Goal: Task Accomplishment & Management: Use online tool/utility

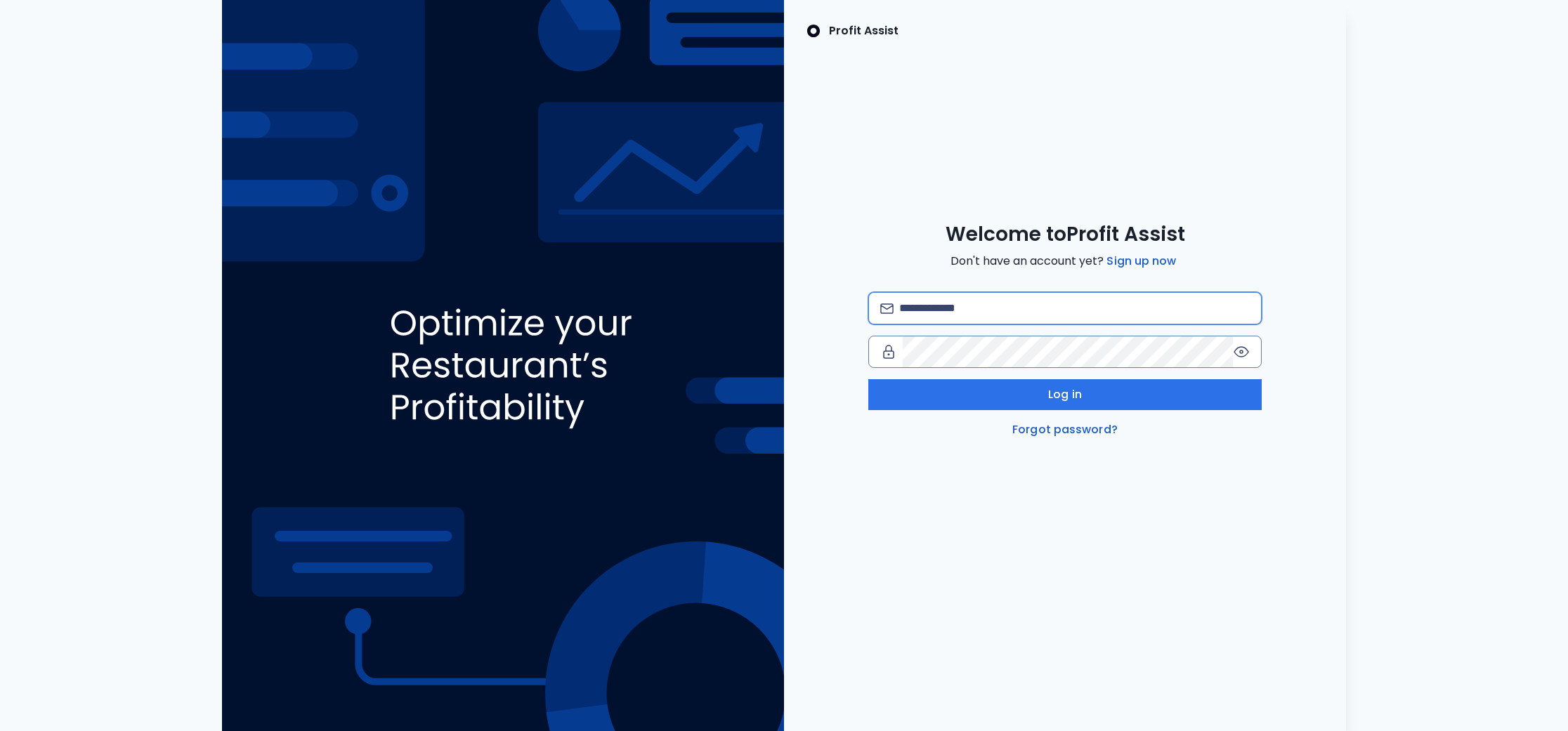
click at [975, 311] on input "email" at bounding box center [1074, 308] width 351 height 31
click at [0, 730] on com-1password-button at bounding box center [0, 731] width 0 height 0
type input "**********"
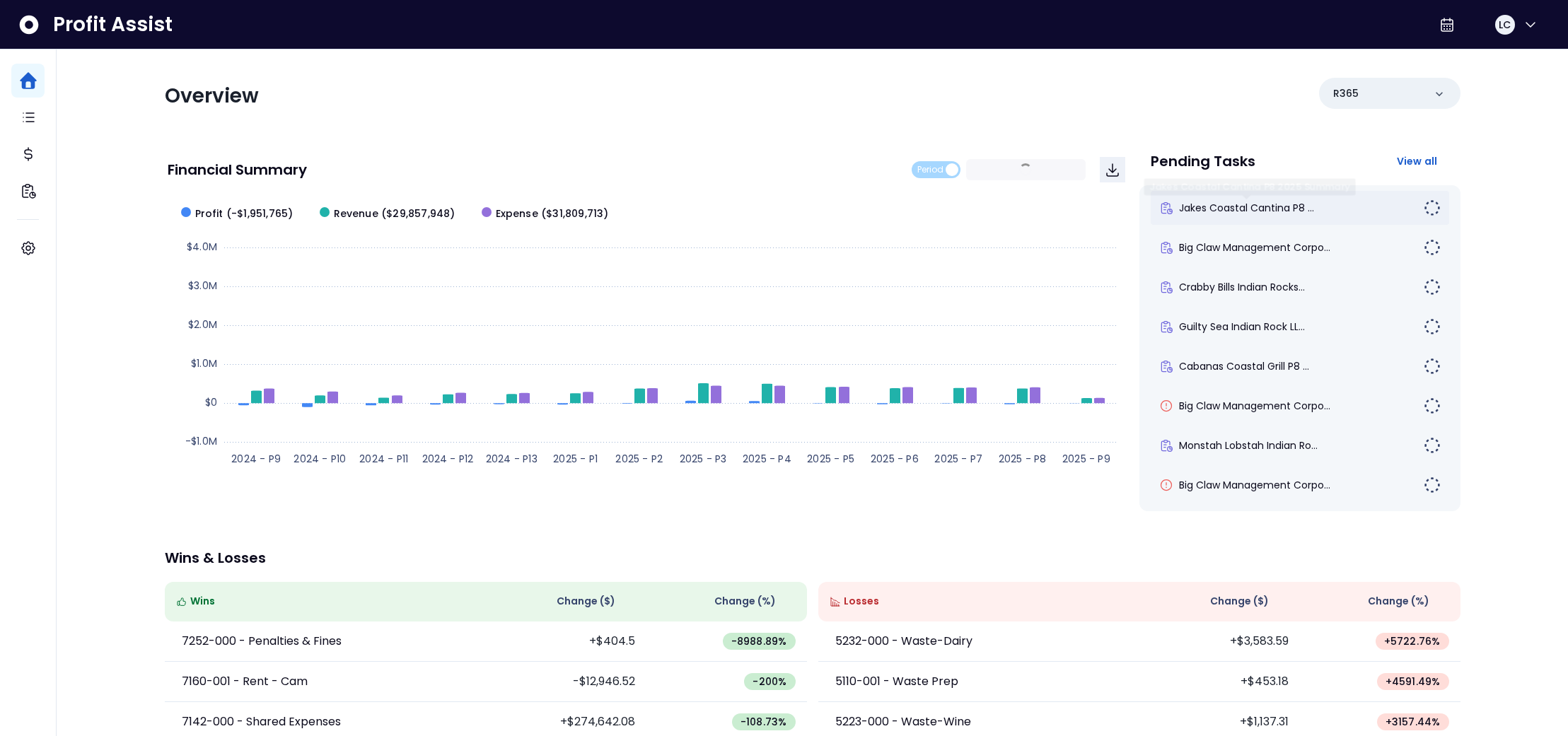
click at [1263, 214] on span "Jakes Coastal Cantina P8 ..." at bounding box center [1246, 208] width 135 height 14
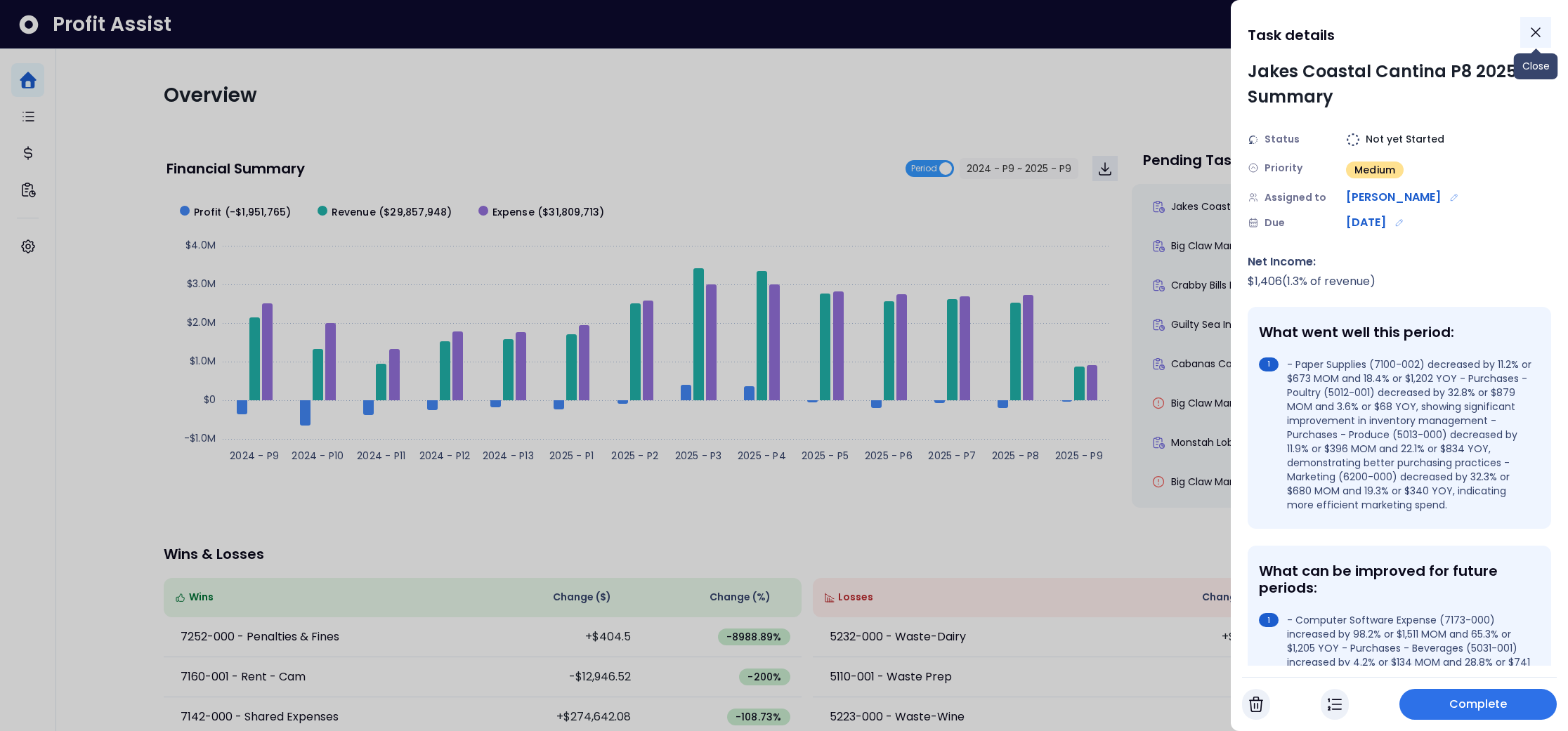
click at [1532, 32] on icon "Close" at bounding box center [1536, 32] width 17 height 17
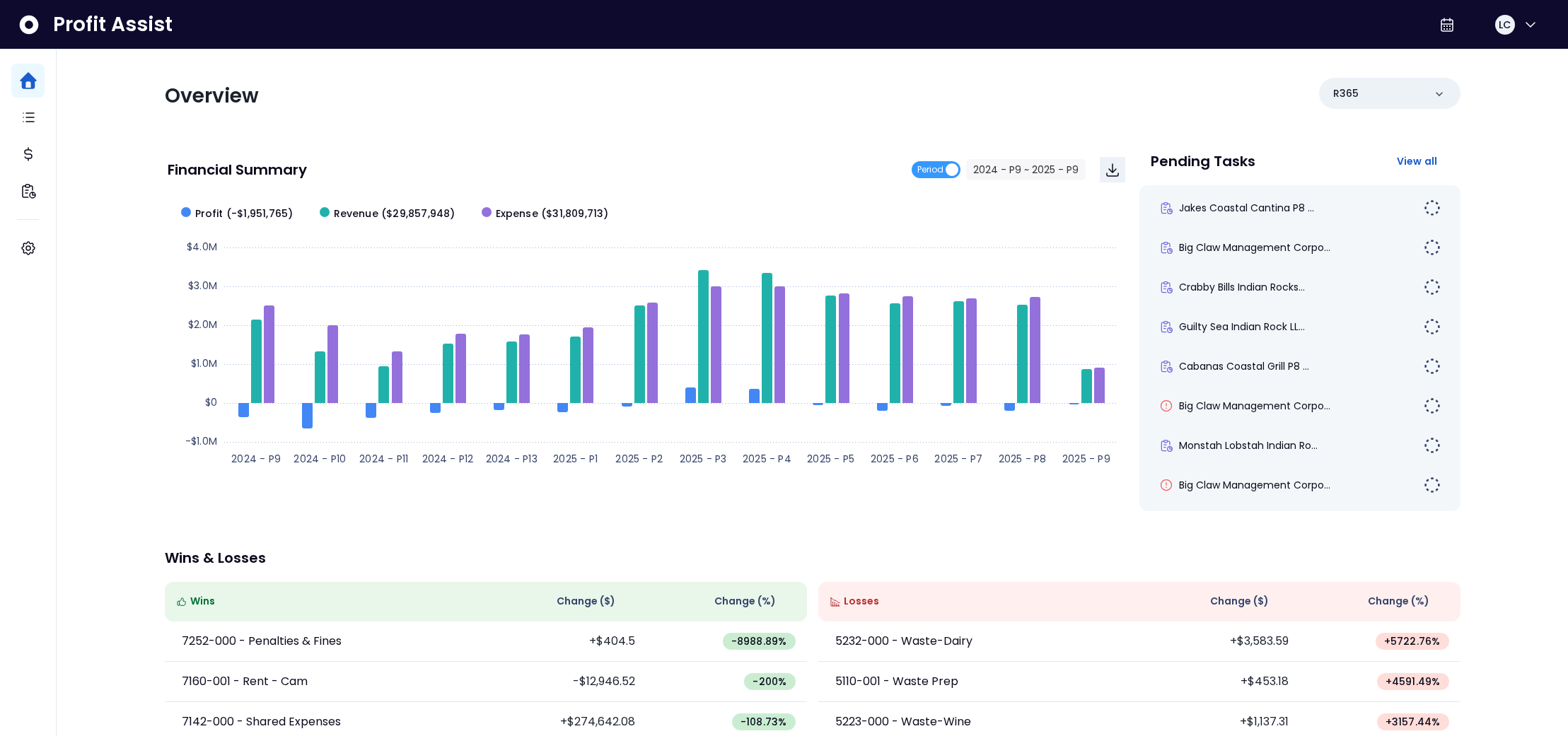
click at [1210, 100] on div "Overview R365" at bounding box center [813, 95] width 1296 height 37
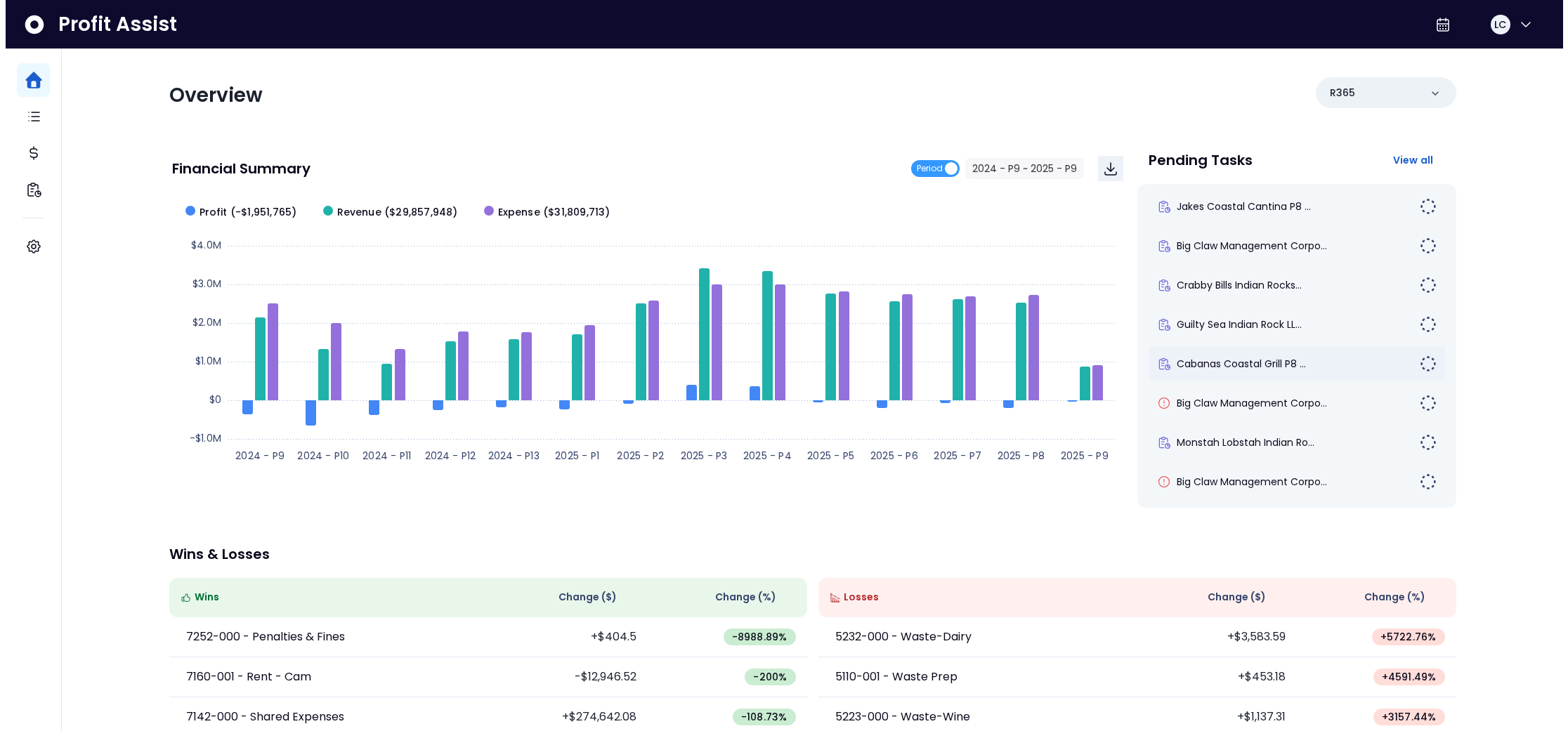
scroll to position [165, 0]
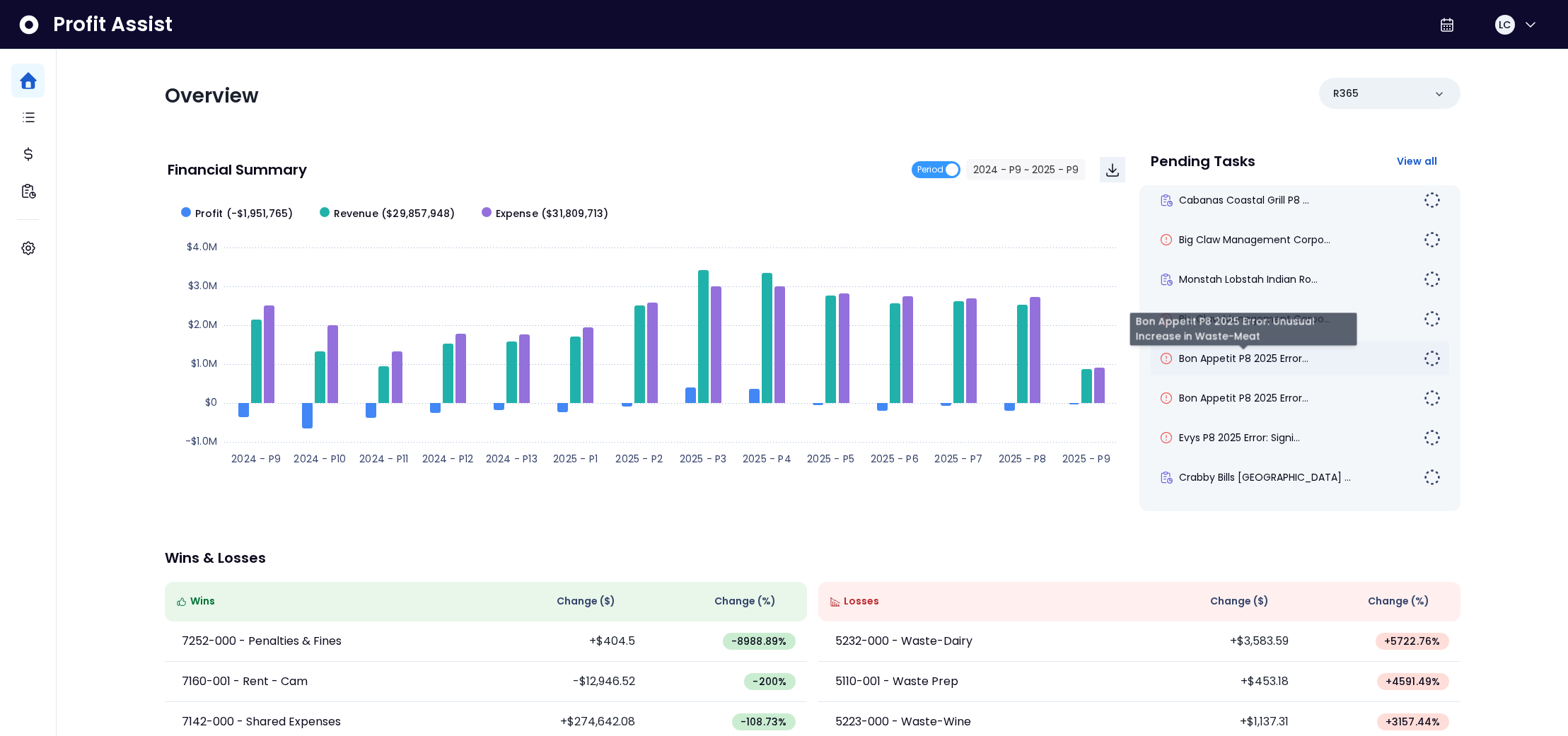
click at [1292, 353] on span "Bon Appetit P8 2025 Error..." at bounding box center [1244, 358] width 129 height 14
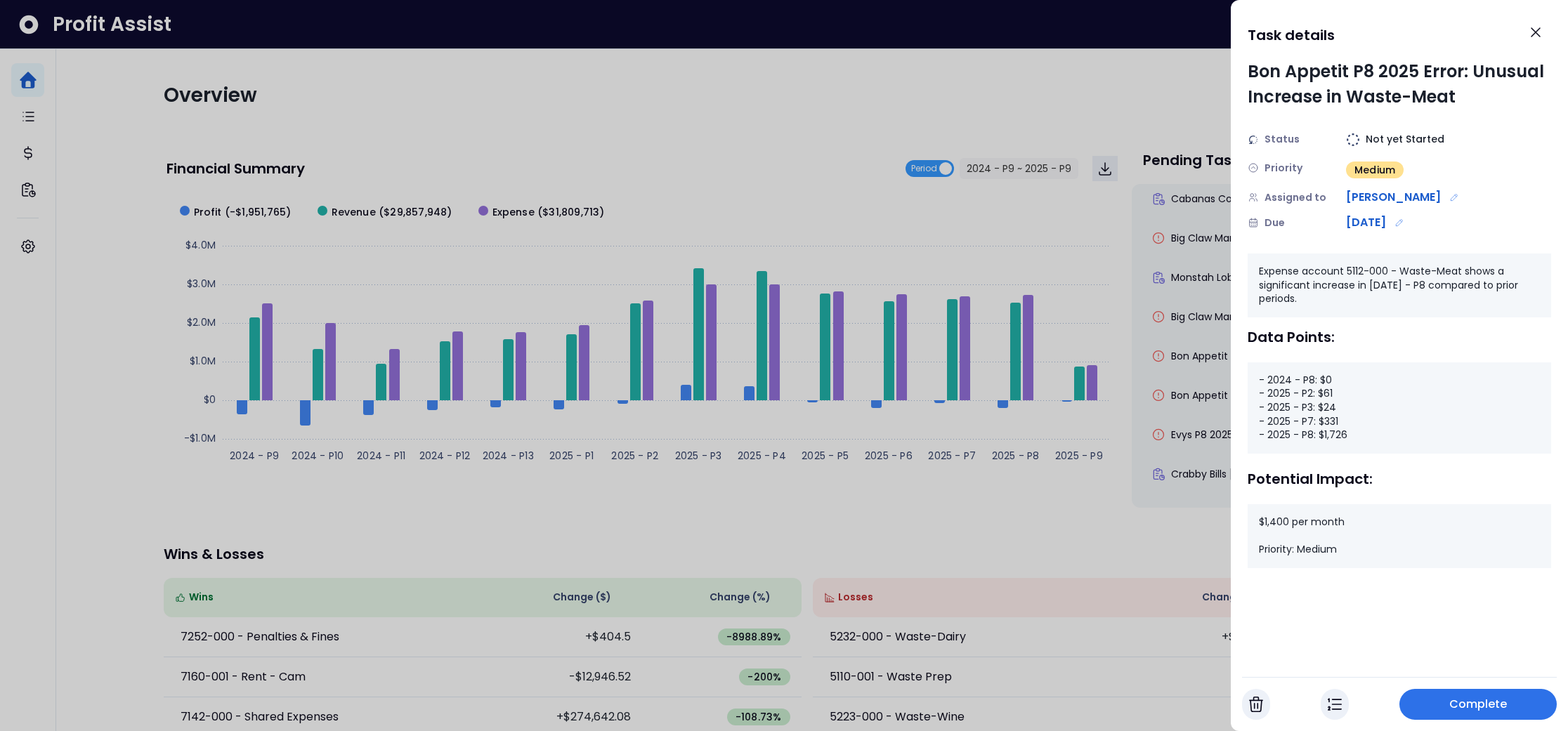
click at [1505, 700] on span "Complete" at bounding box center [1478, 705] width 58 height 17
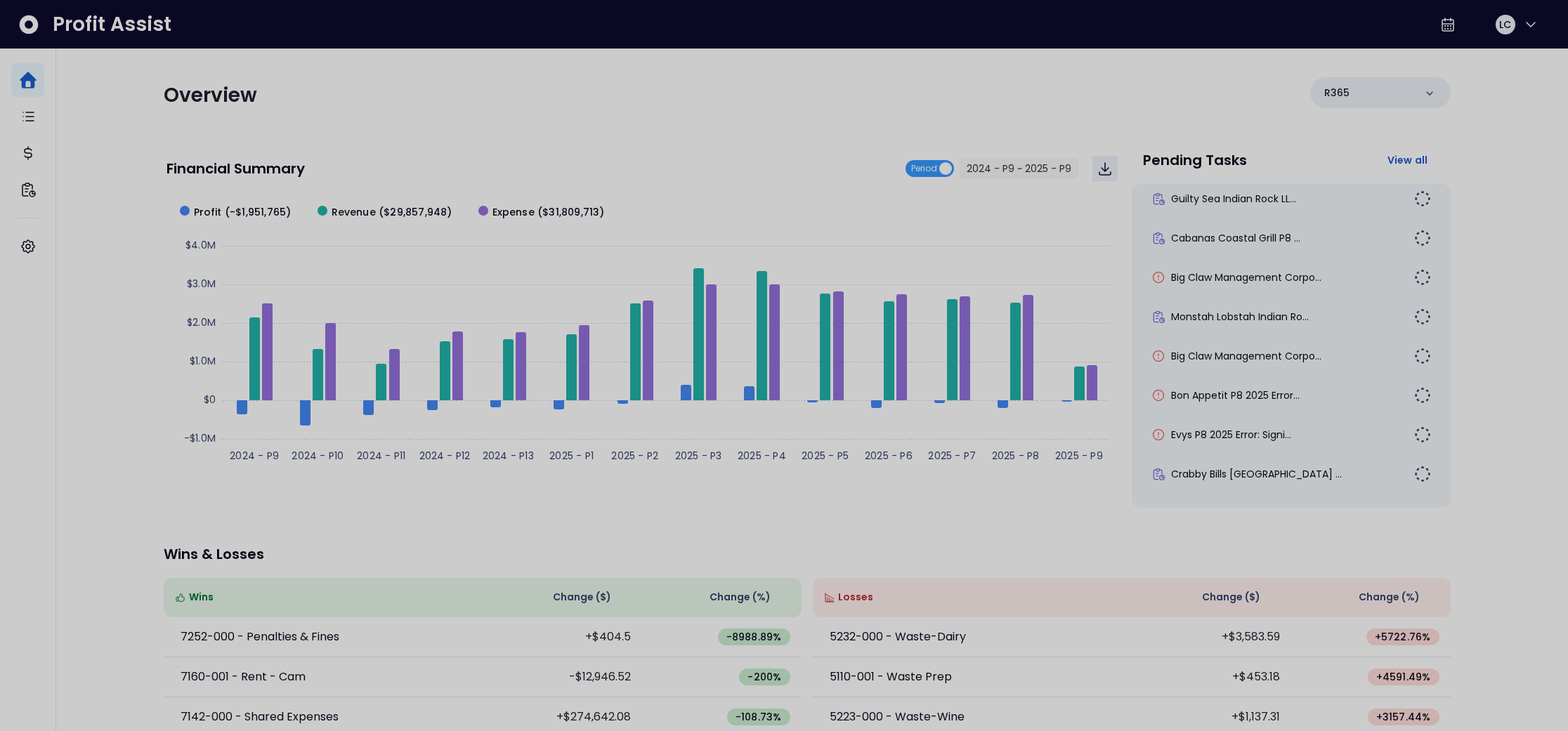
scroll to position [126, 0]
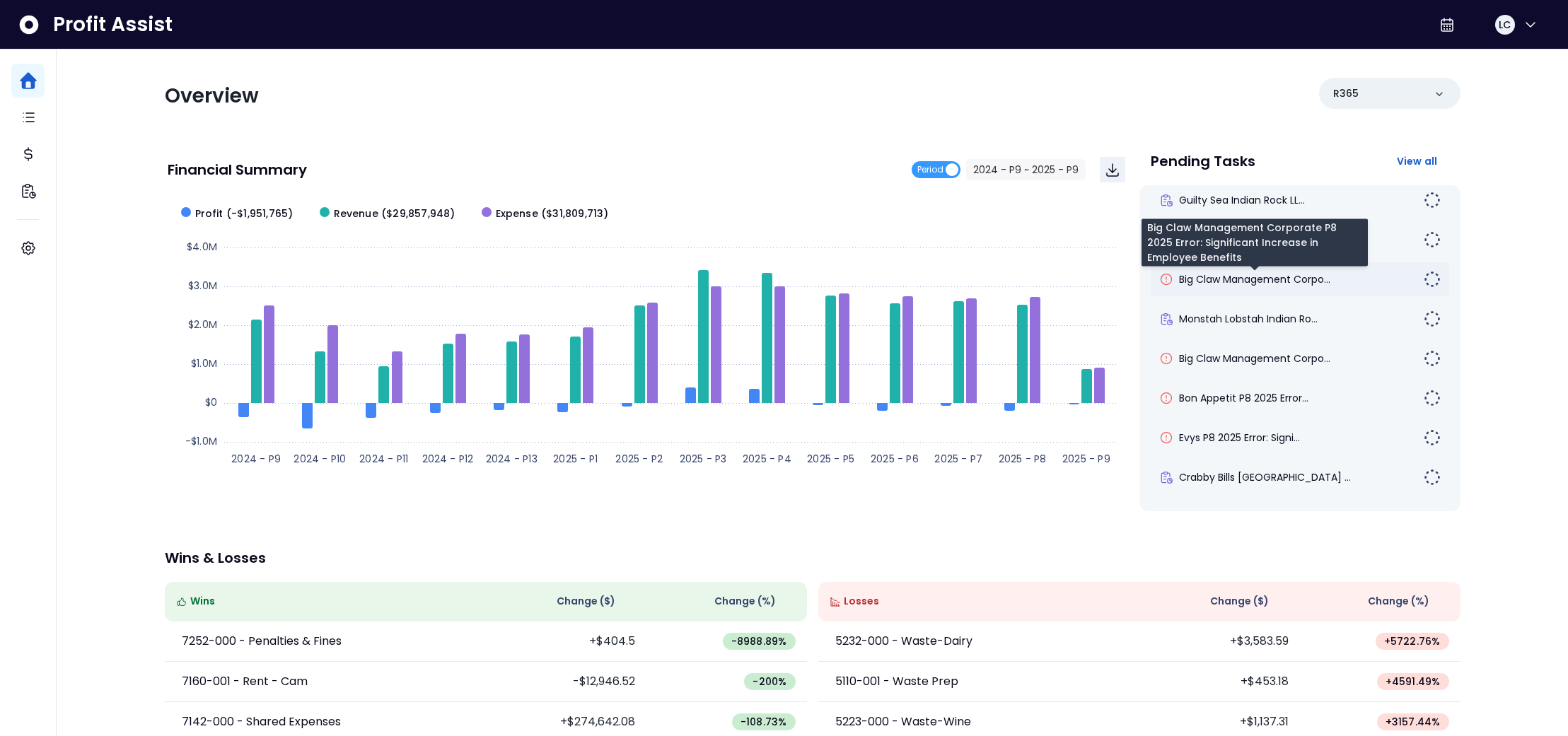
click at [1290, 285] on span "Big Claw Management Corpo..." at bounding box center [1255, 279] width 151 height 14
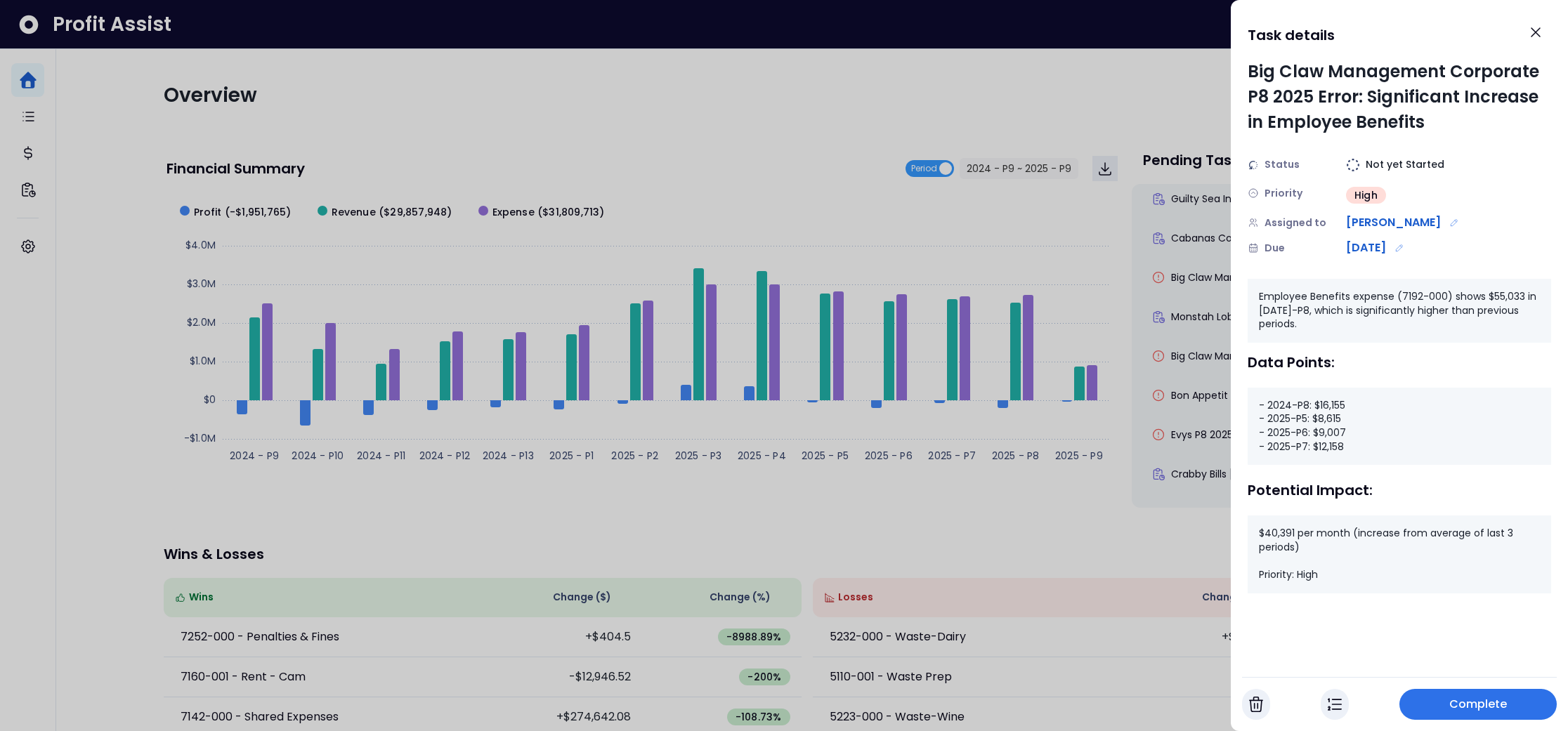
click at [1476, 705] on span "Complete" at bounding box center [1478, 705] width 58 height 17
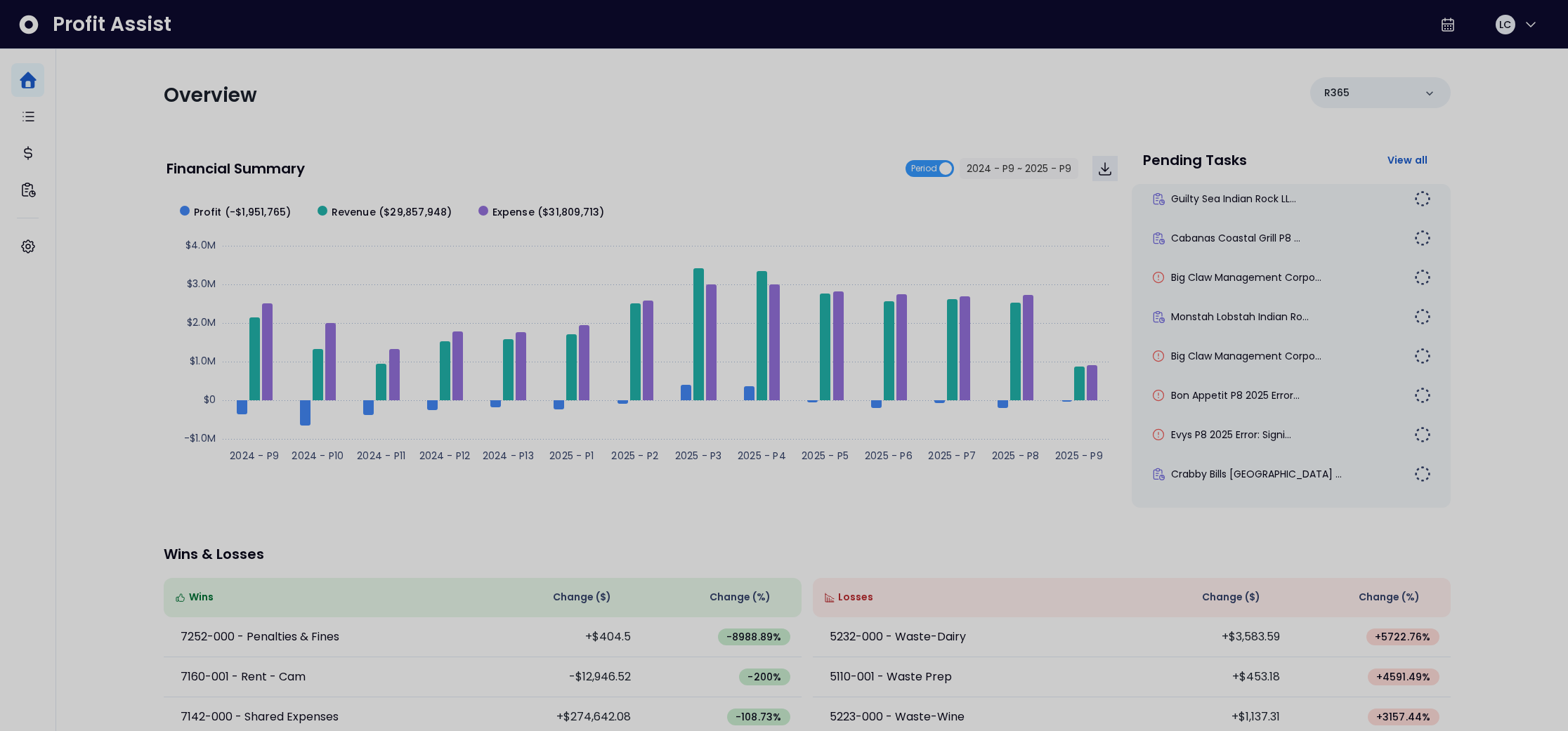
scroll to position [86, 0]
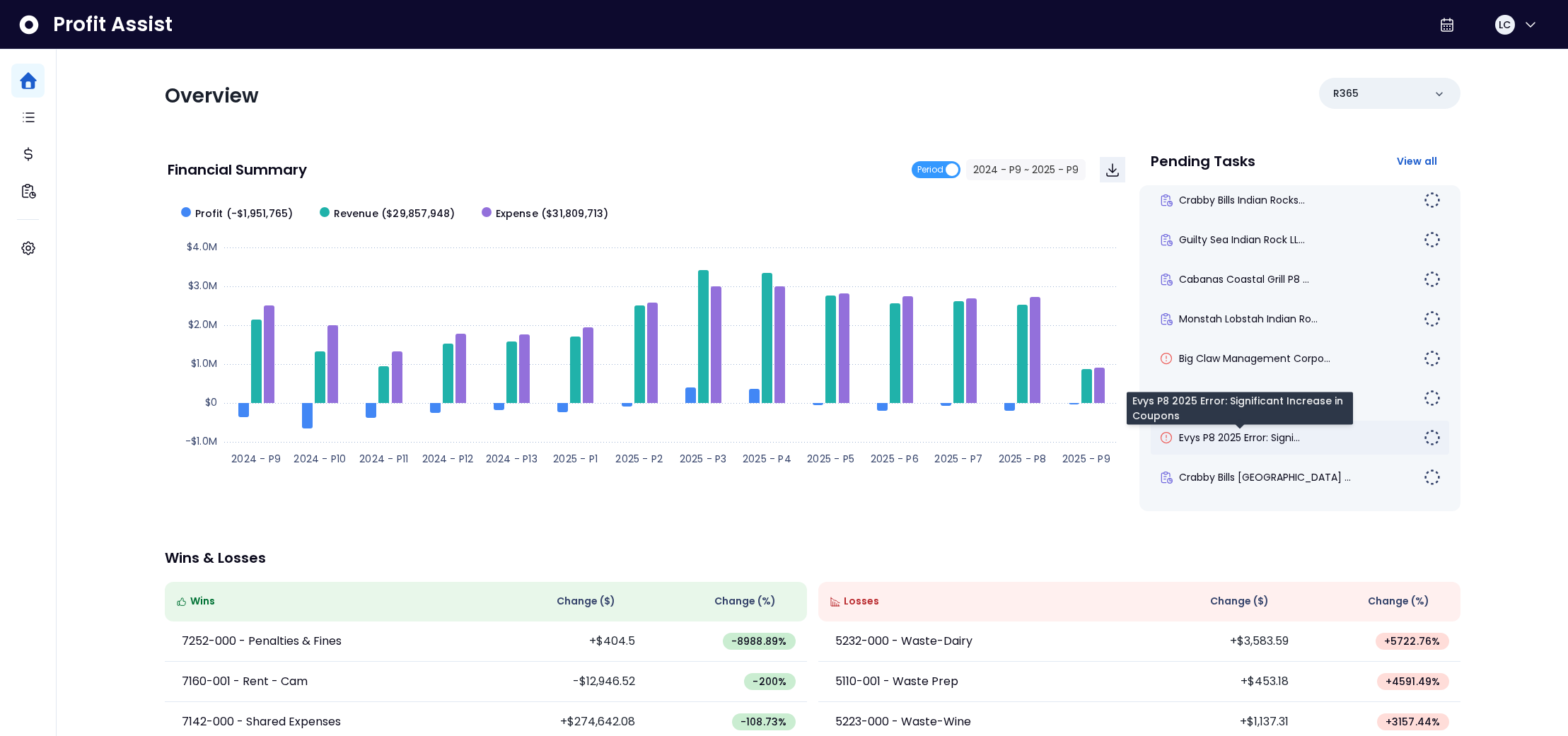
click at [1263, 437] on span "Evys P8 2025 Error: Signi..." at bounding box center [1240, 437] width 121 height 14
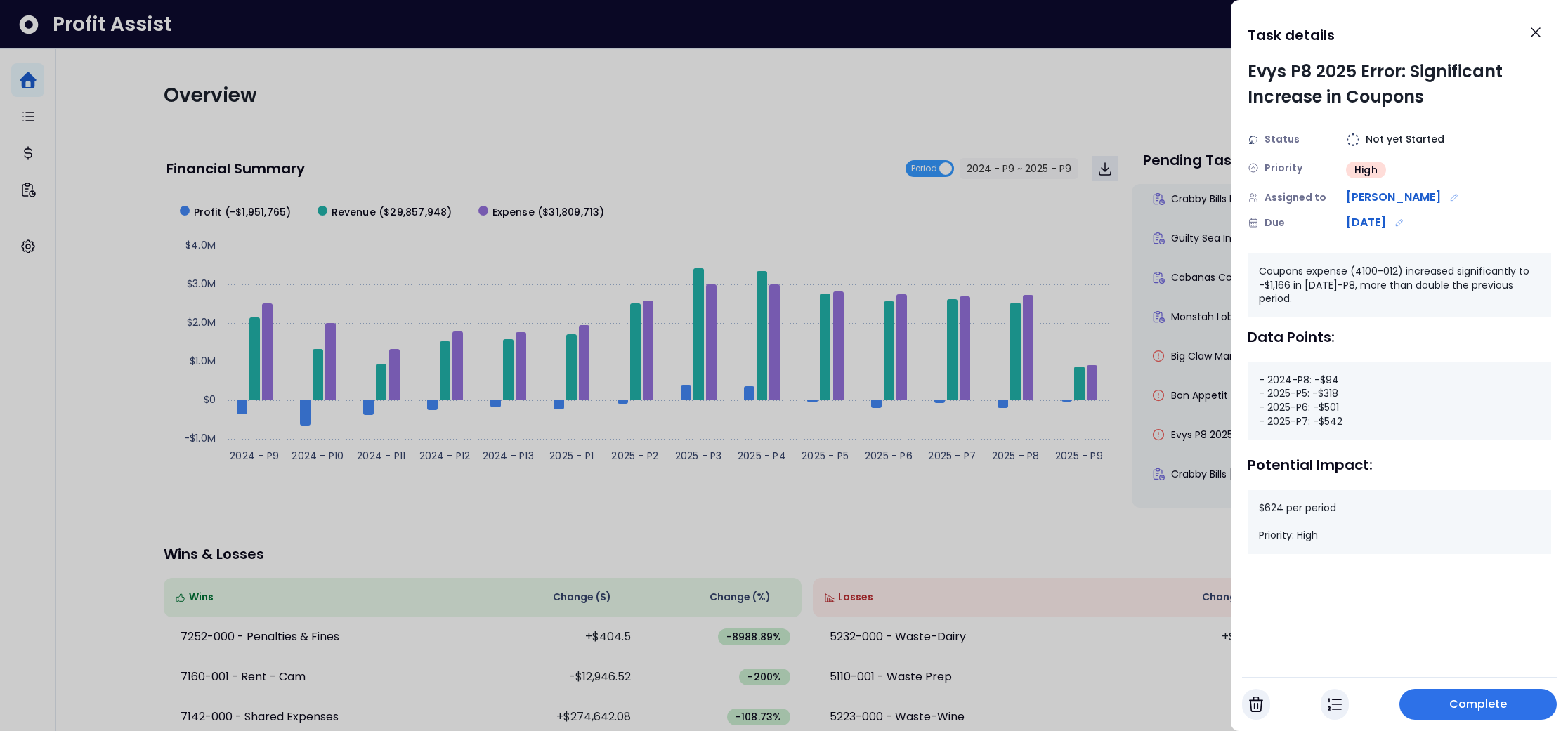
click at [1486, 707] on span "Complete" at bounding box center [1478, 705] width 58 height 17
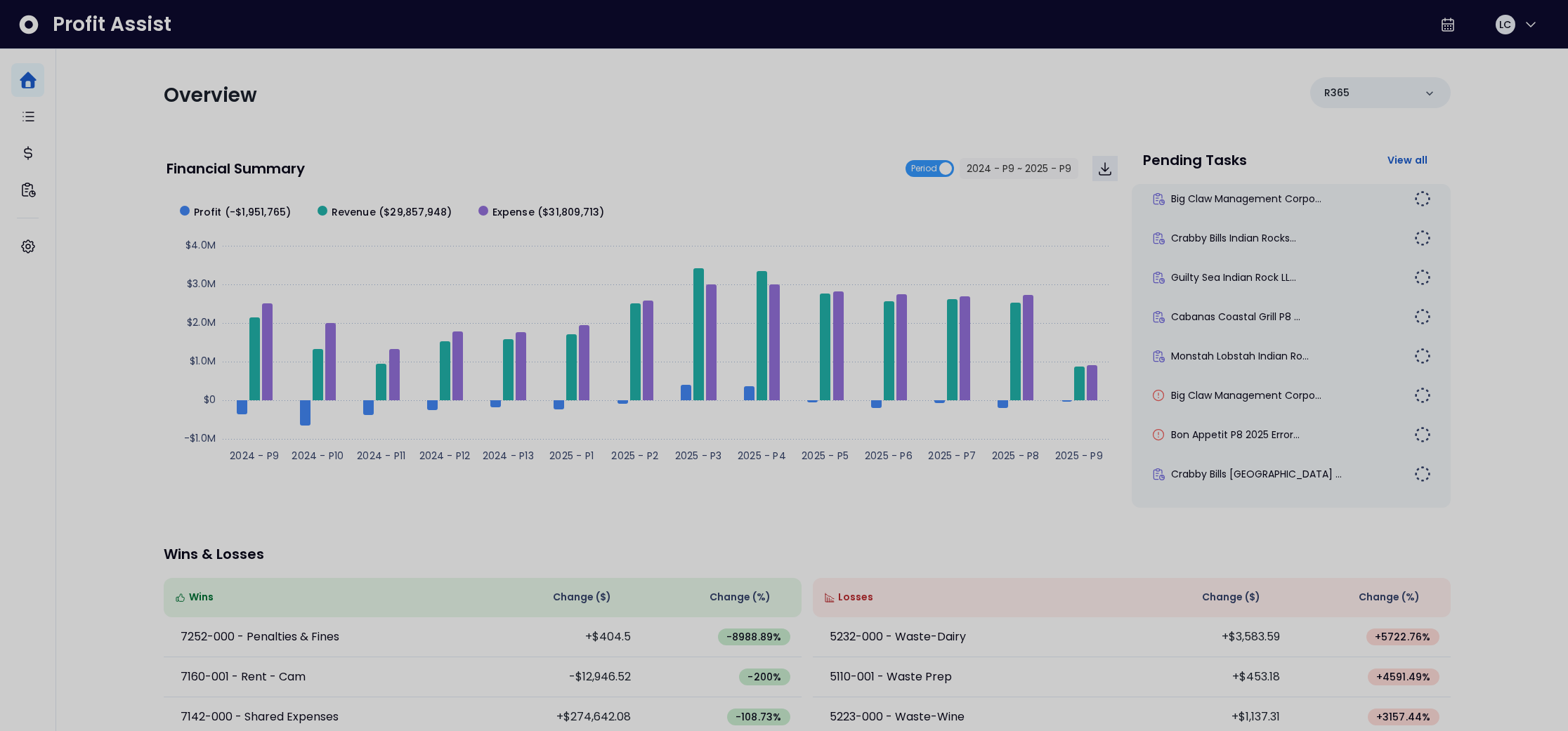
scroll to position [47, 0]
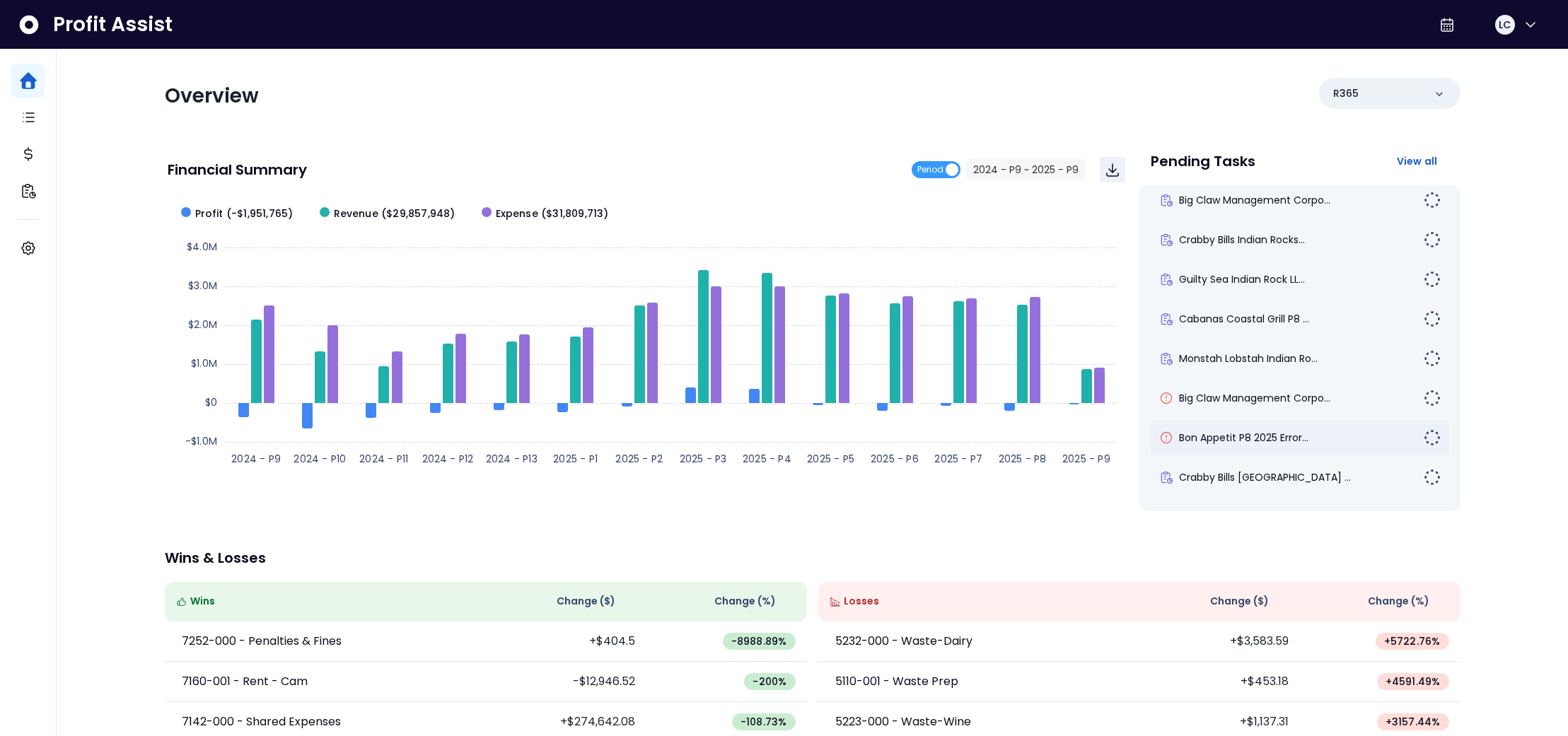
click at [1378, 437] on div "Bon Appetit P8 2025 Error..." at bounding box center [1291, 437] width 265 height 14
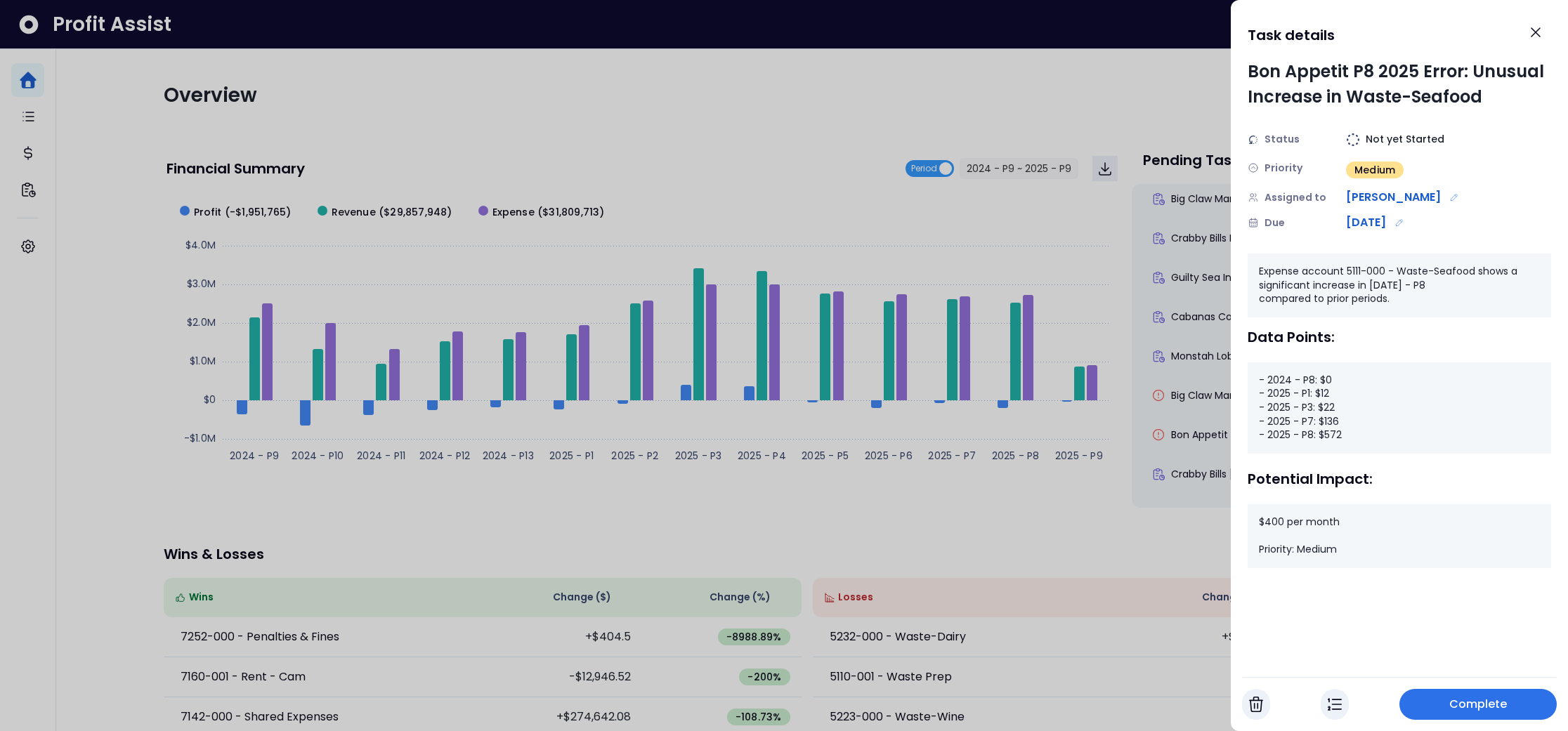
click at [1461, 710] on span "Complete" at bounding box center [1478, 705] width 58 height 17
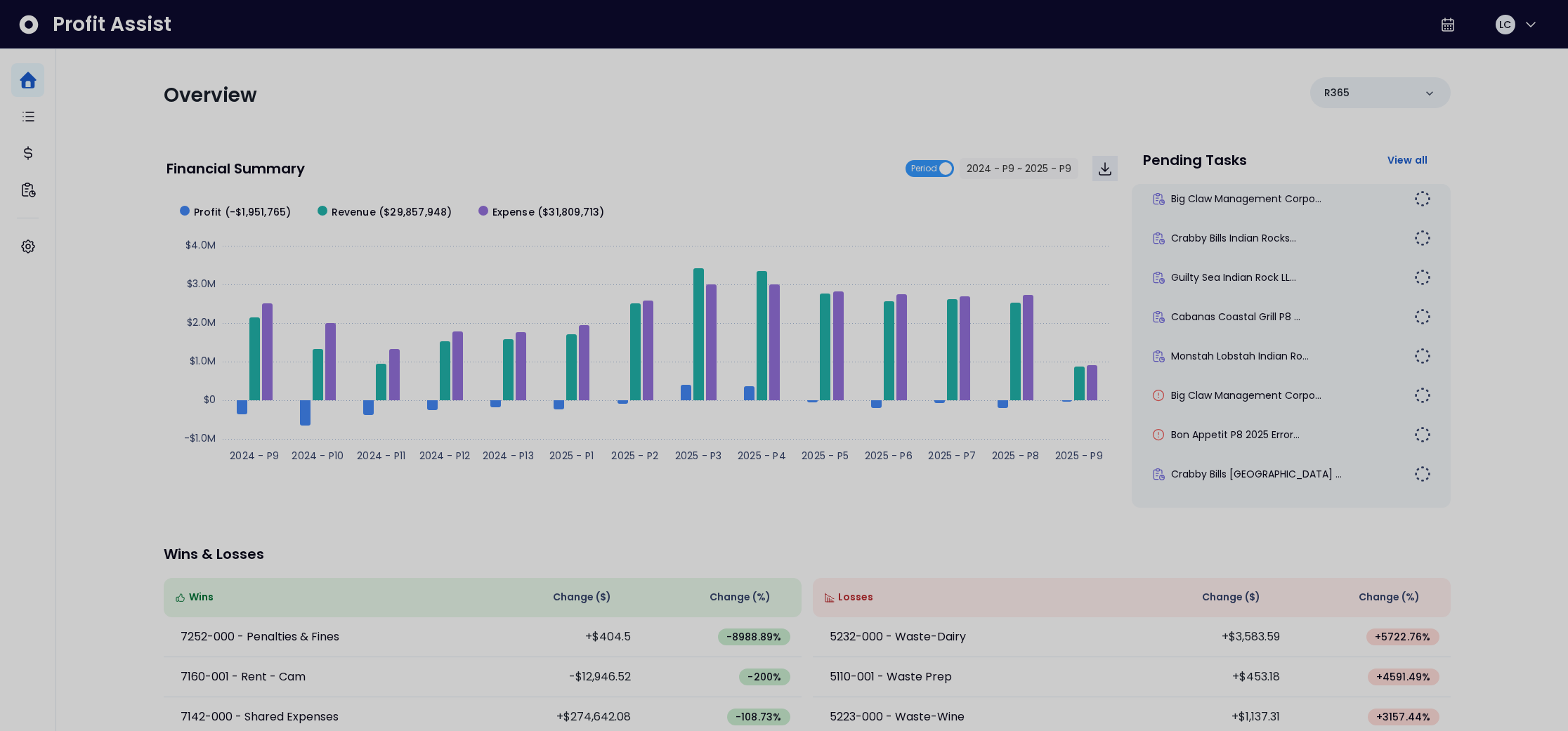
scroll to position [8, 0]
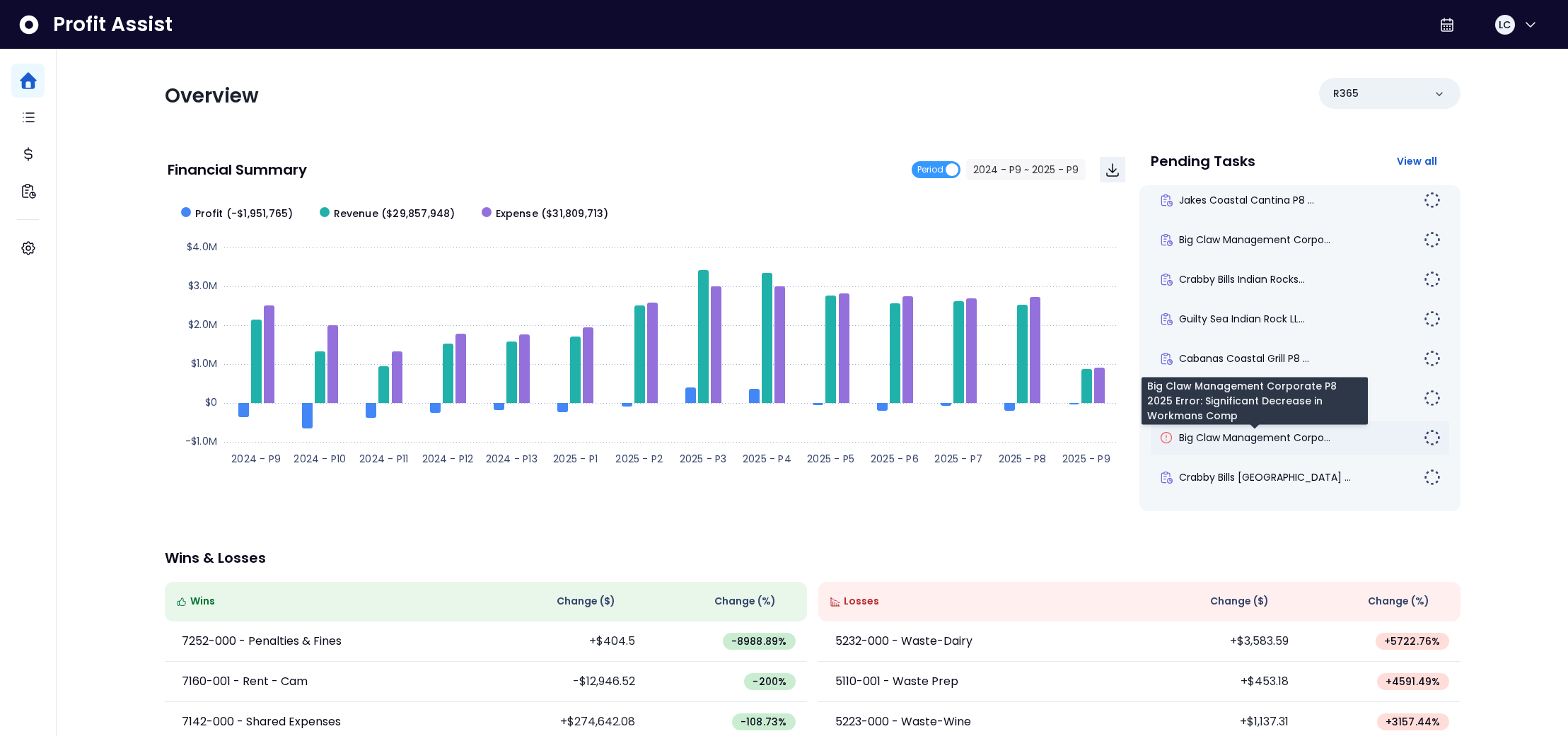
click at [1261, 440] on span "Big Claw Management Corpo..." at bounding box center [1255, 437] width 151 height 14
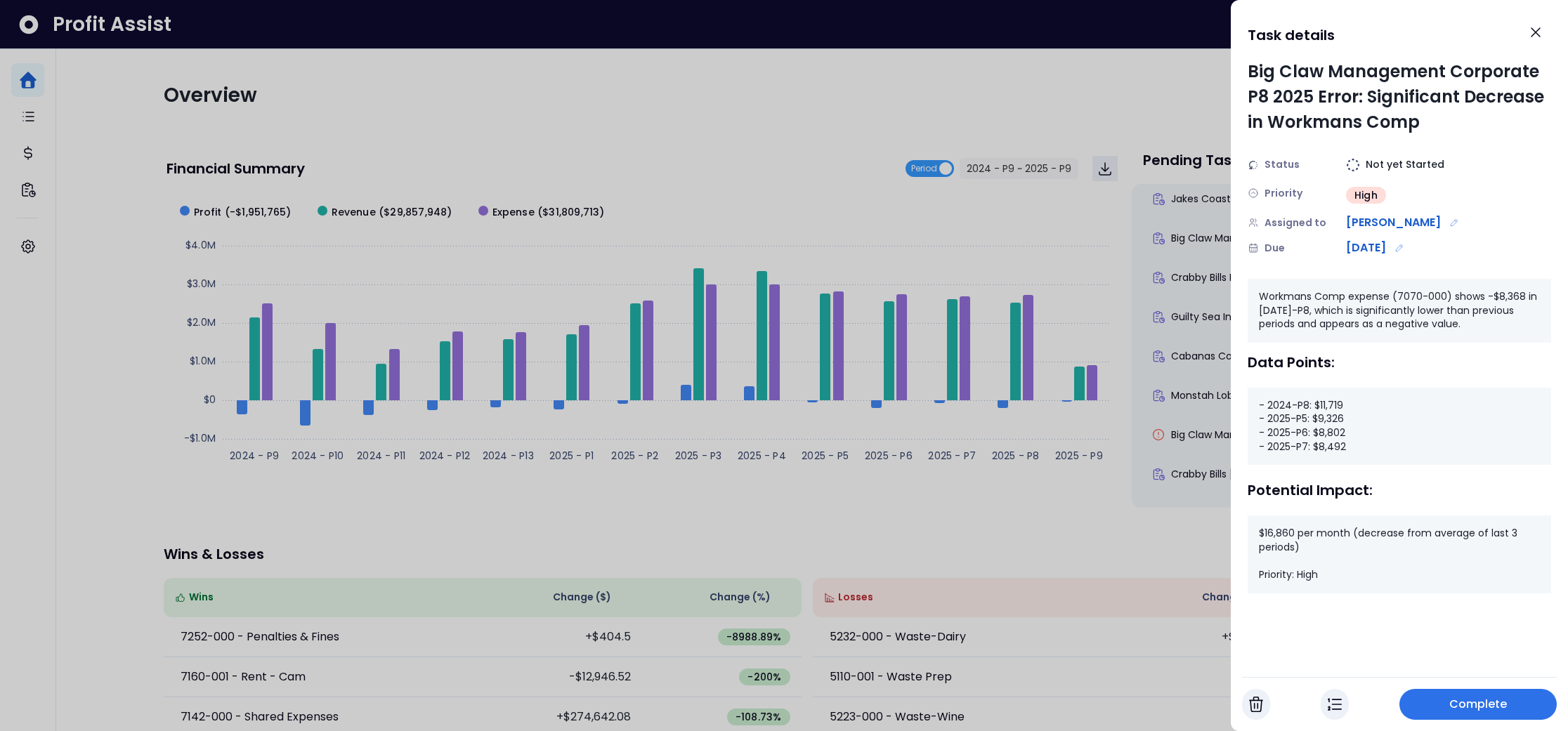
click at [1482, 704] on span "Complete" at bounding box center [1478, 705] width 58 height 17
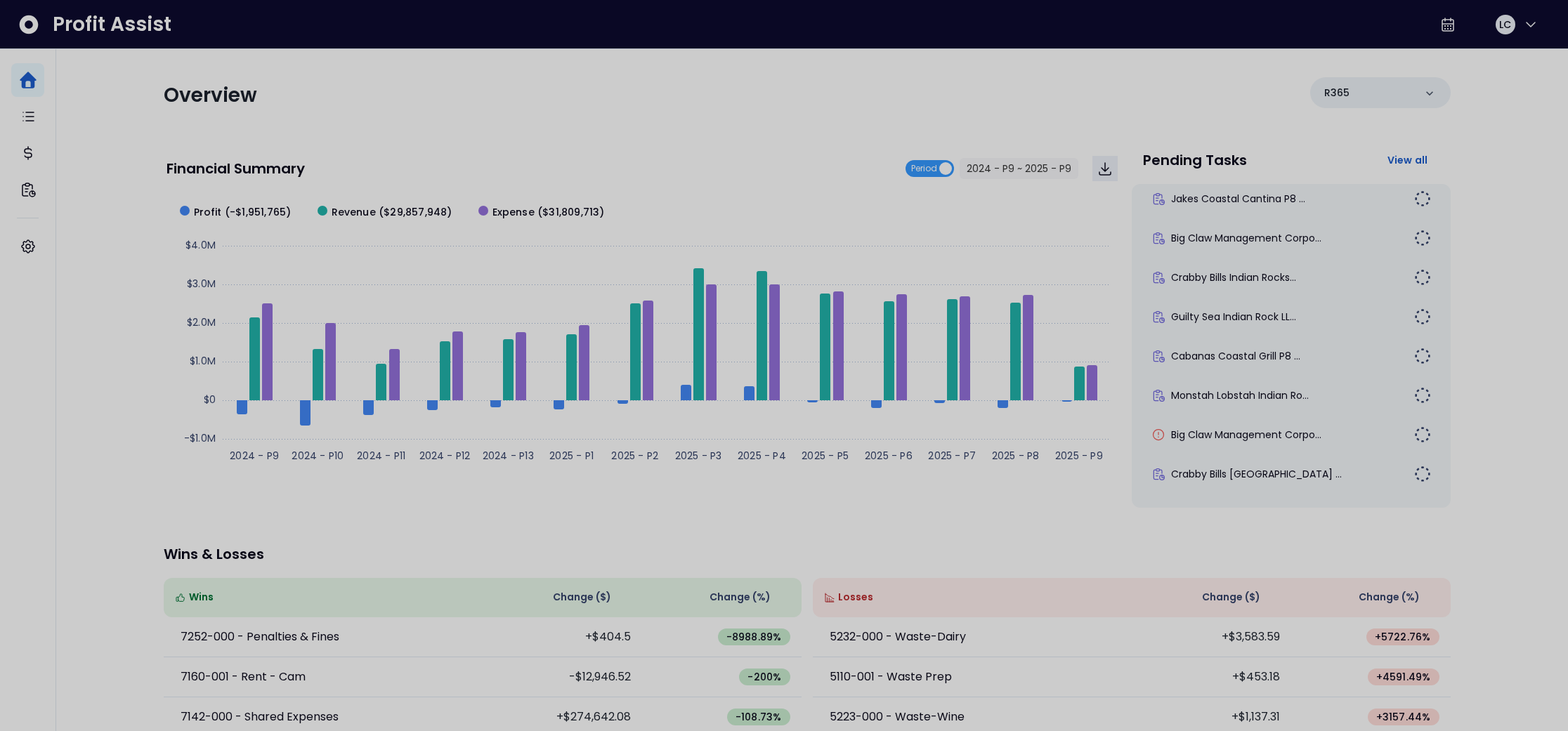
scroll to position [0, 0]
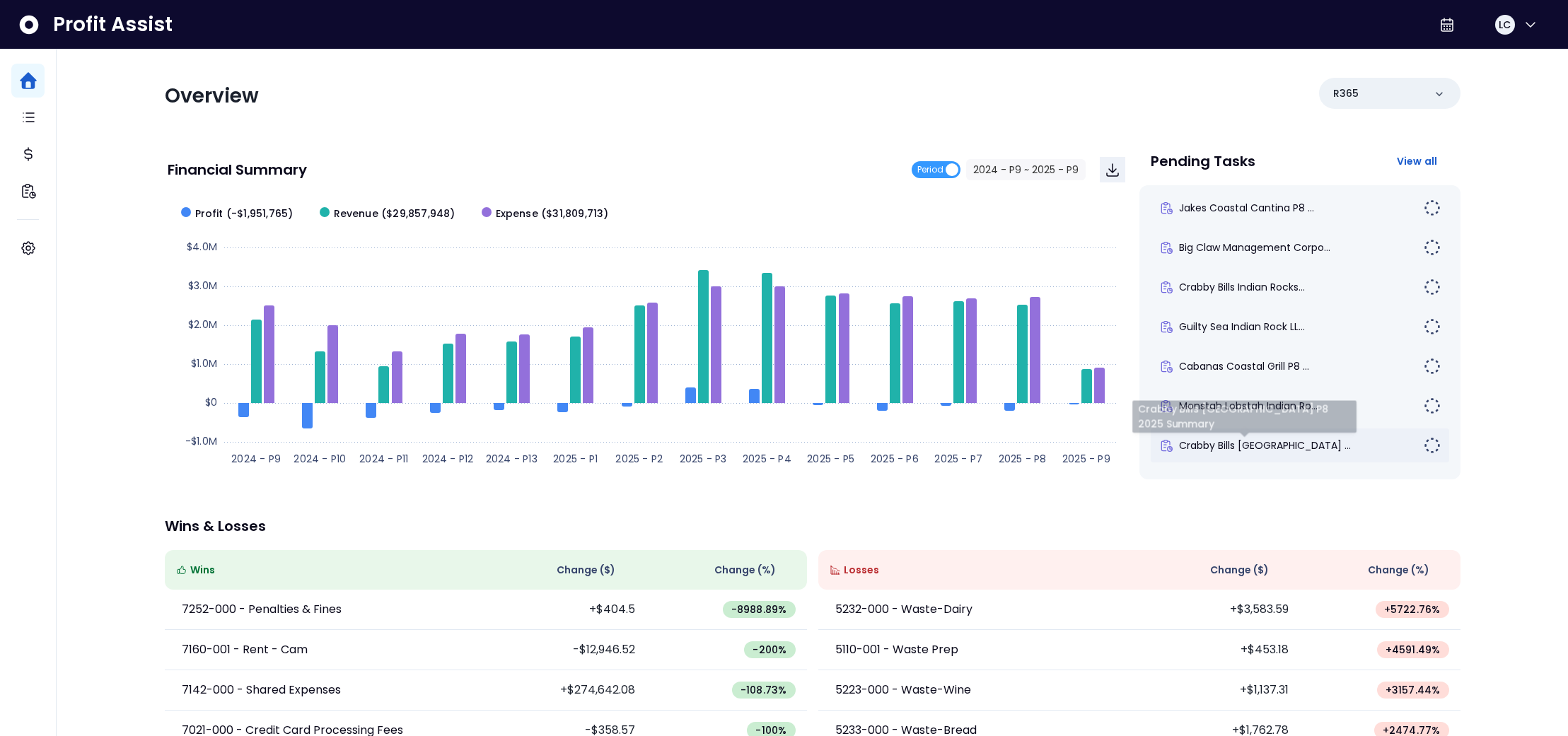
click at [1251, 448] on span "Crabby Bills [GEOGRAPHIC_DATA] ..." at bounding box center [1265, 445] width 172 height 14
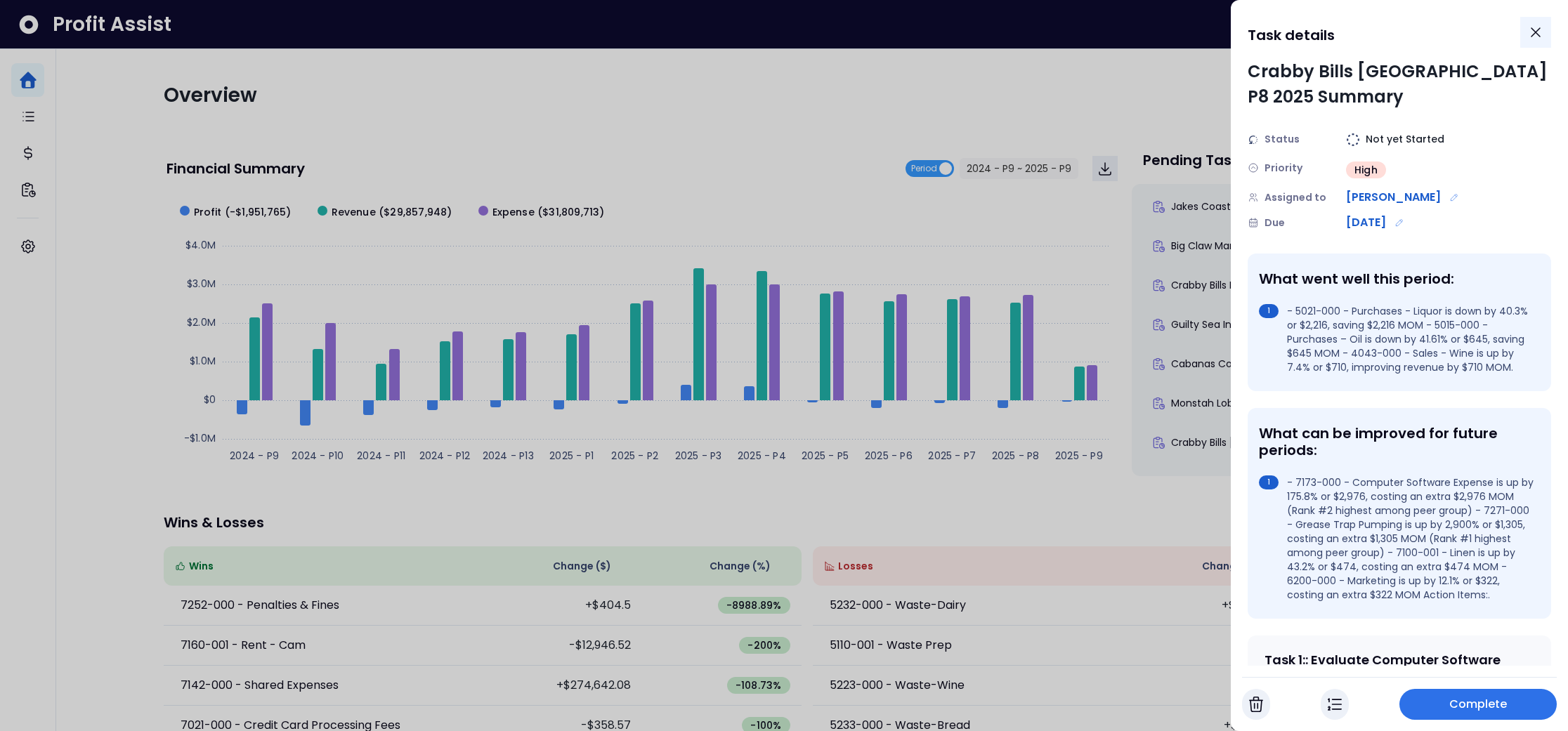
click at [1536, 25] on icon "Close" at bounding box center [1536, 32] width 17 height 17
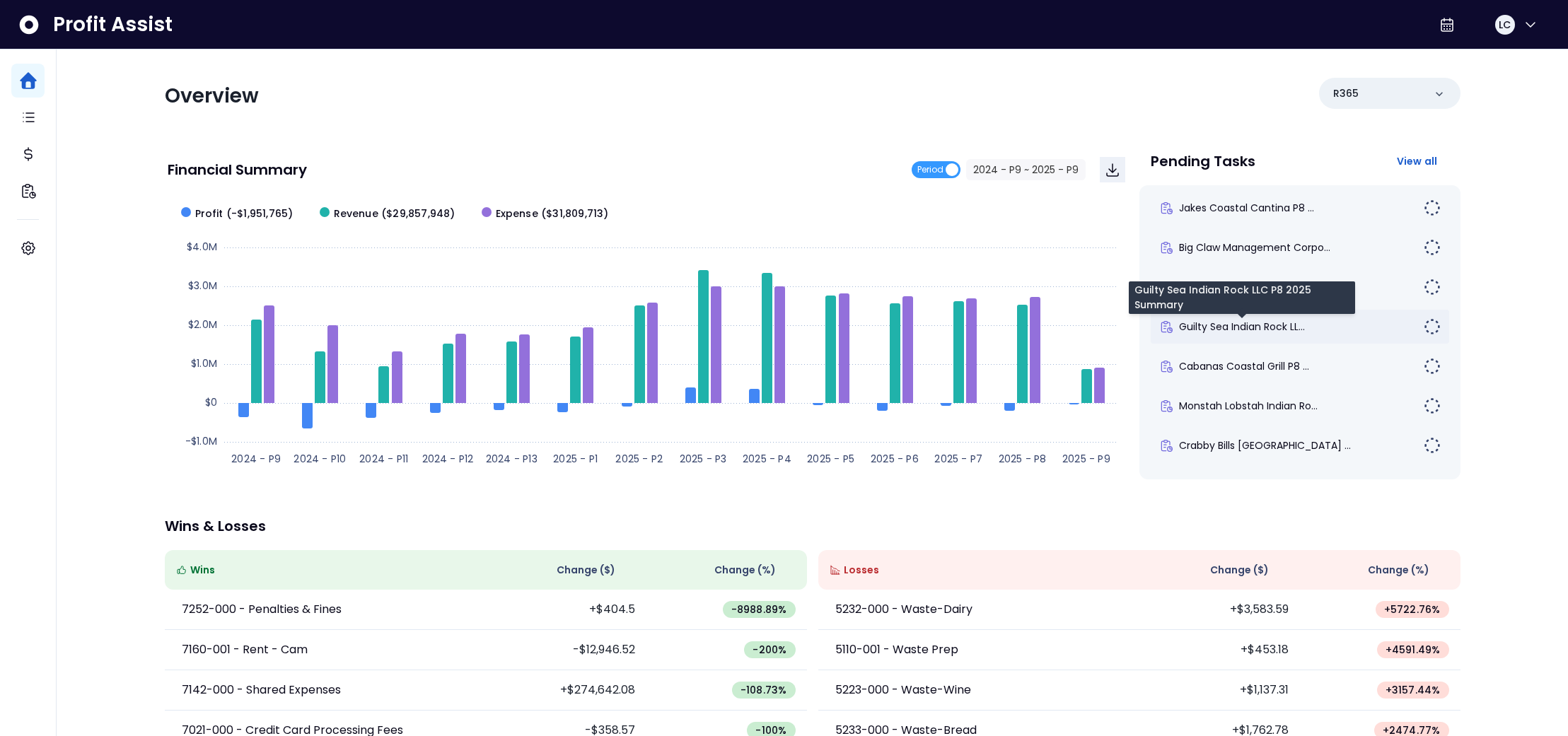
click at [1248, 322] on span "Guilty Sea Indian Rock LL..." at bounding box center [1242, 327] width 126 height 14
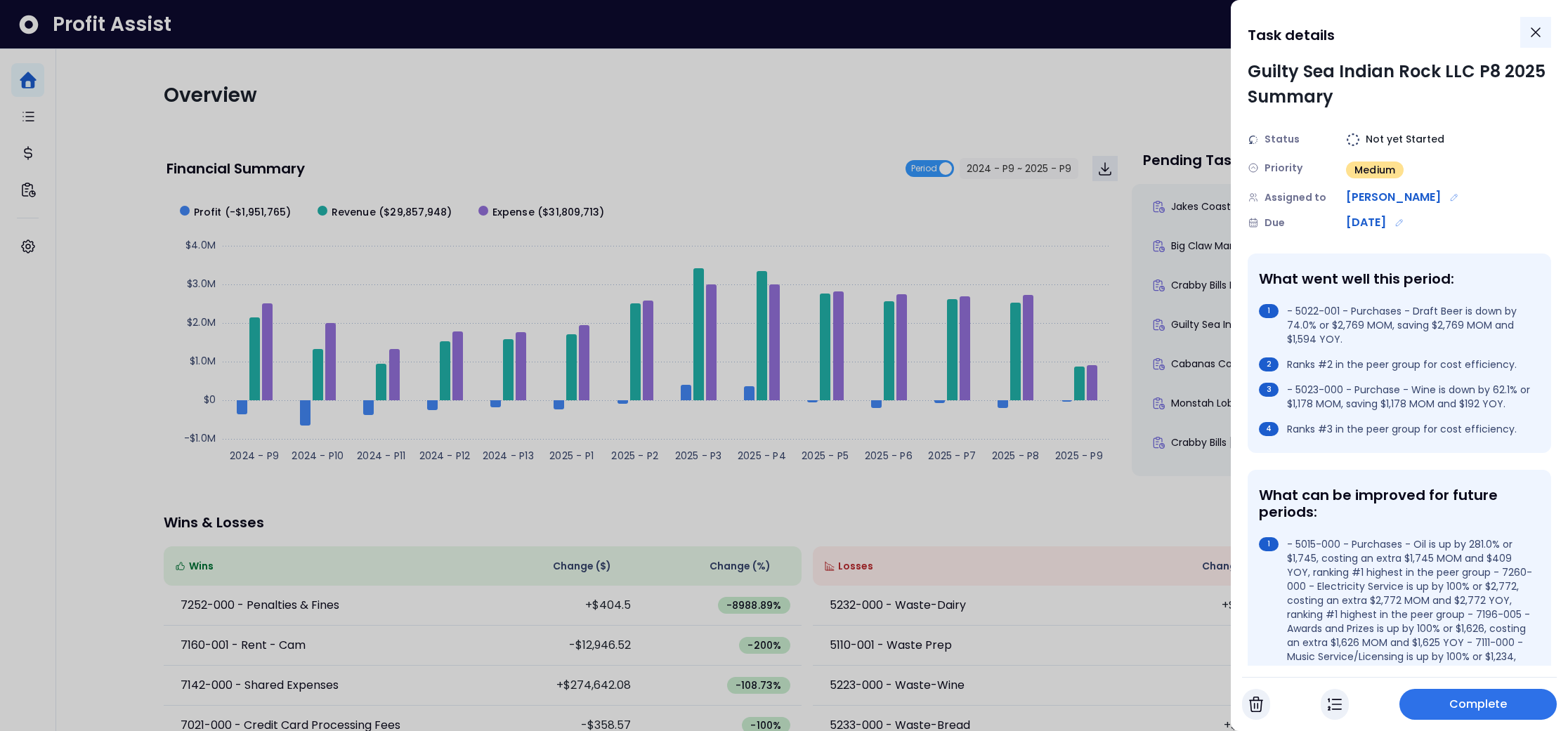
click at [1537, 27] on icon "Close" at bounding box center [1536, 32] width 17 height 17
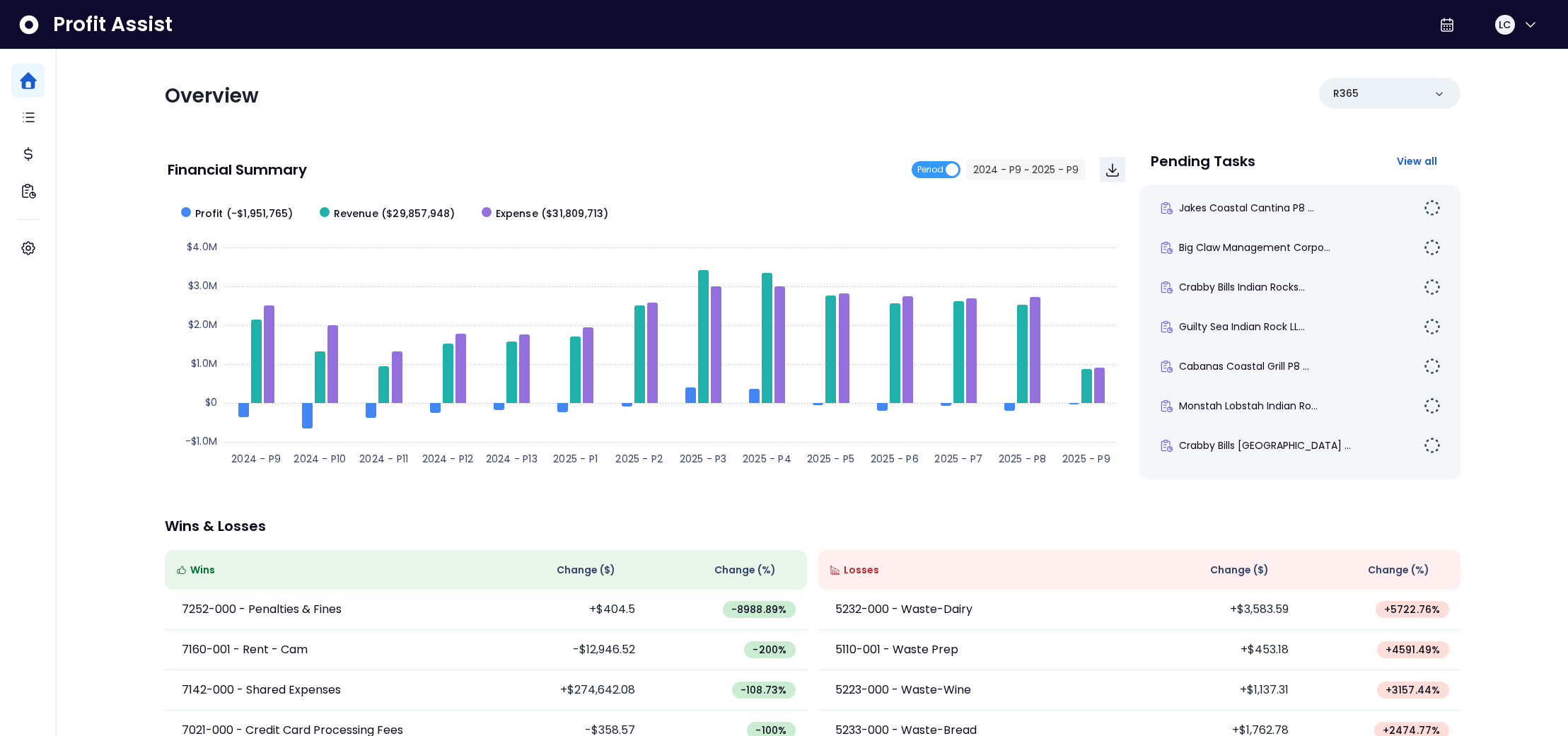
click at [1127, 107] on div "Overview R365" at bounding box center [813, 95] width 1296 height 37
click at [637, 113] on div "Overview R365" at bounding box center [813, 95] width 1296 height 37
click at [1422, 161] on span "View all" at bounding box center [1417, 161] width 41 height 14
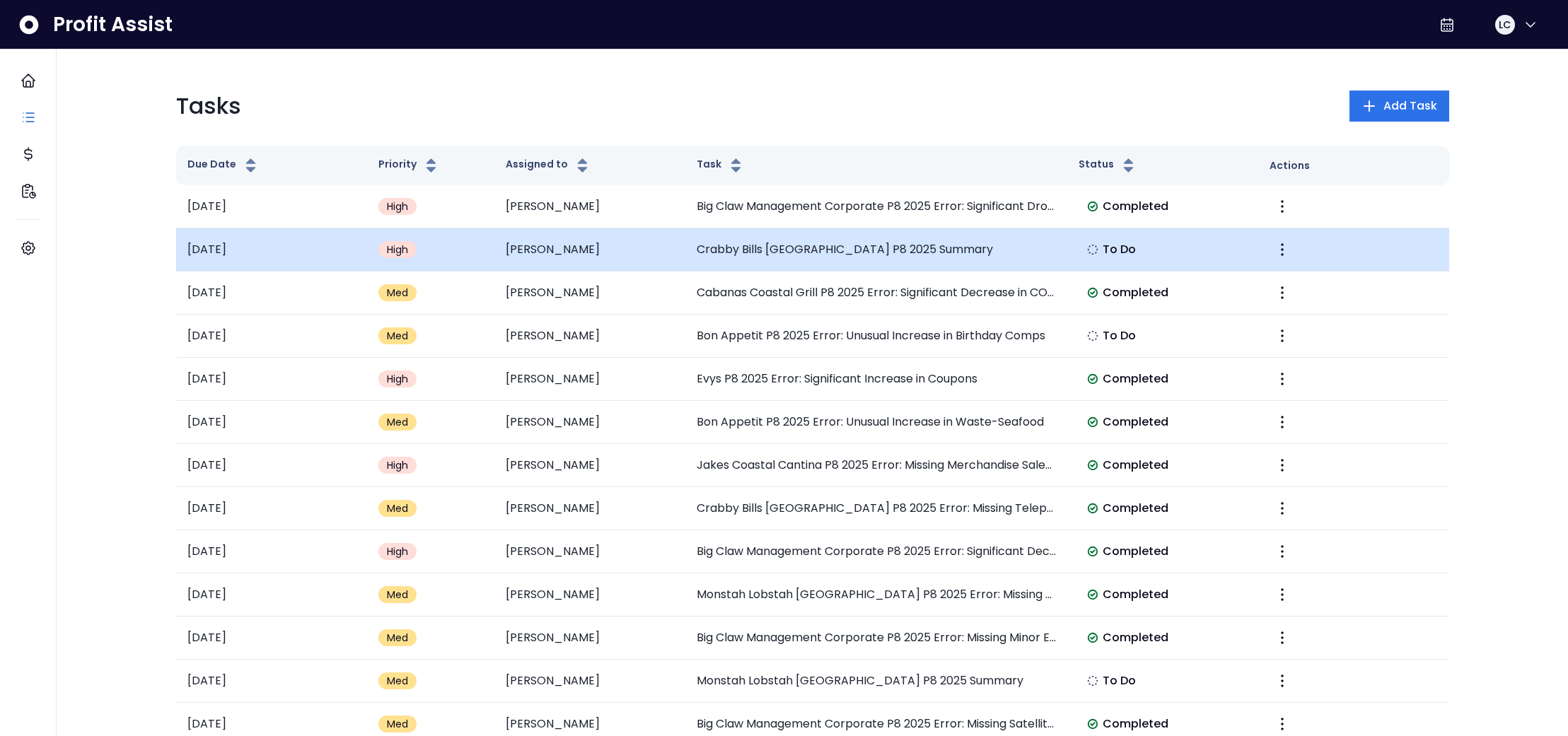
click at [788, 240] on td "Crabby Bills [GEOGRAPHIC_DATA] P8 2025 Summary" at bounding box center [875, 249] width 382 height 43
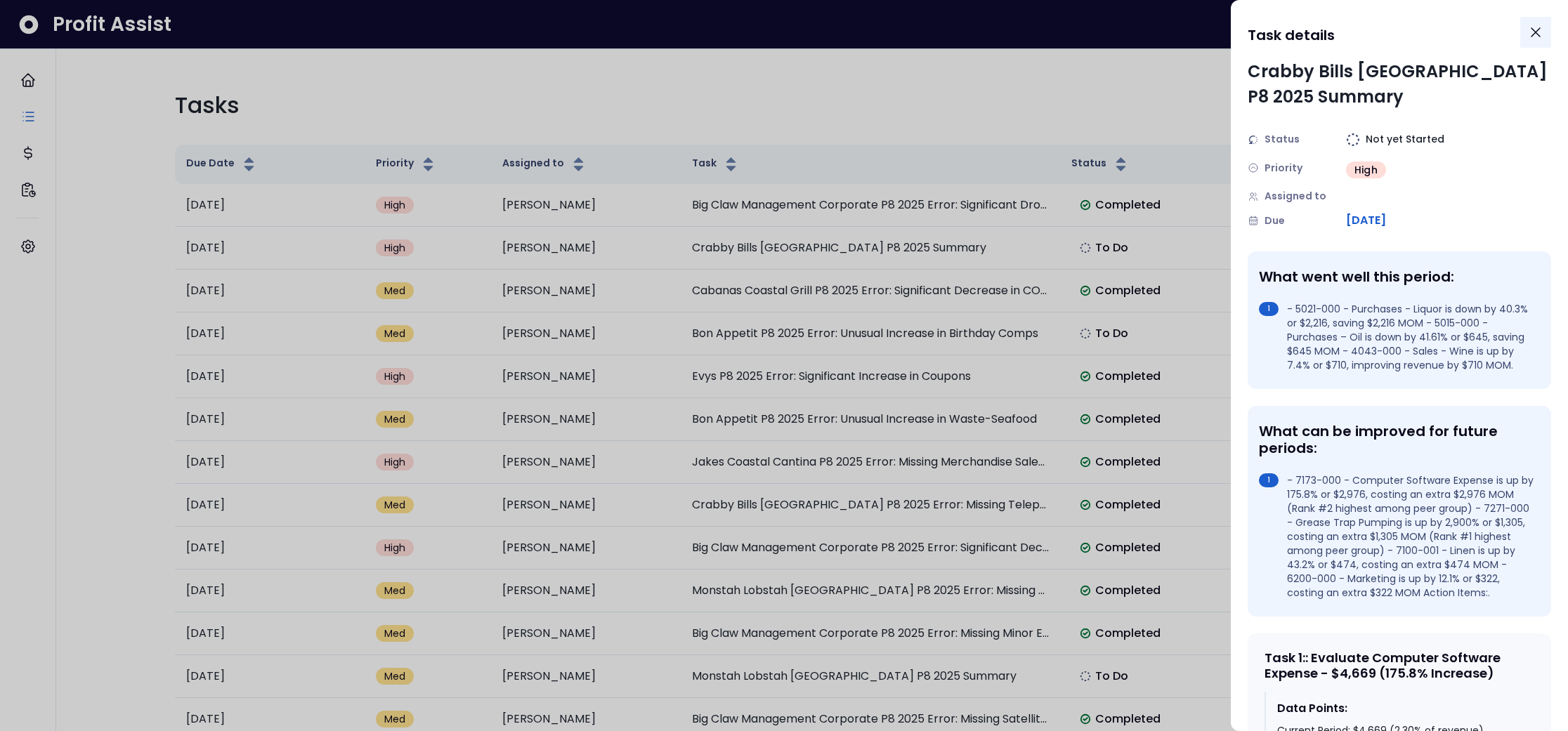
click at [1530, 35] on icon "Close" at bounding box center [1536, 32] width 17 height 17
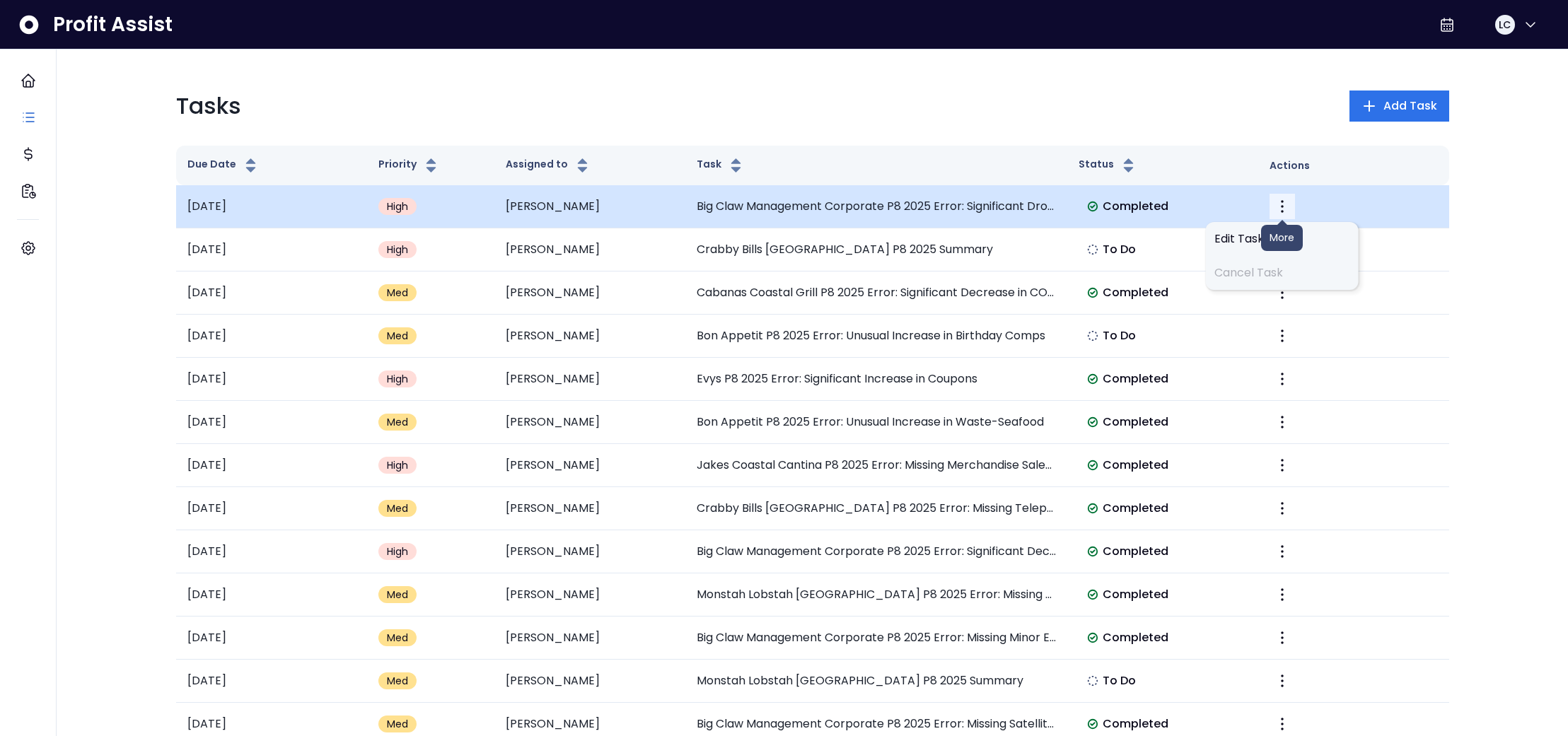
click at [1277, 204] on icon "More" at bounding box center [1282, 207] width 17 height 17
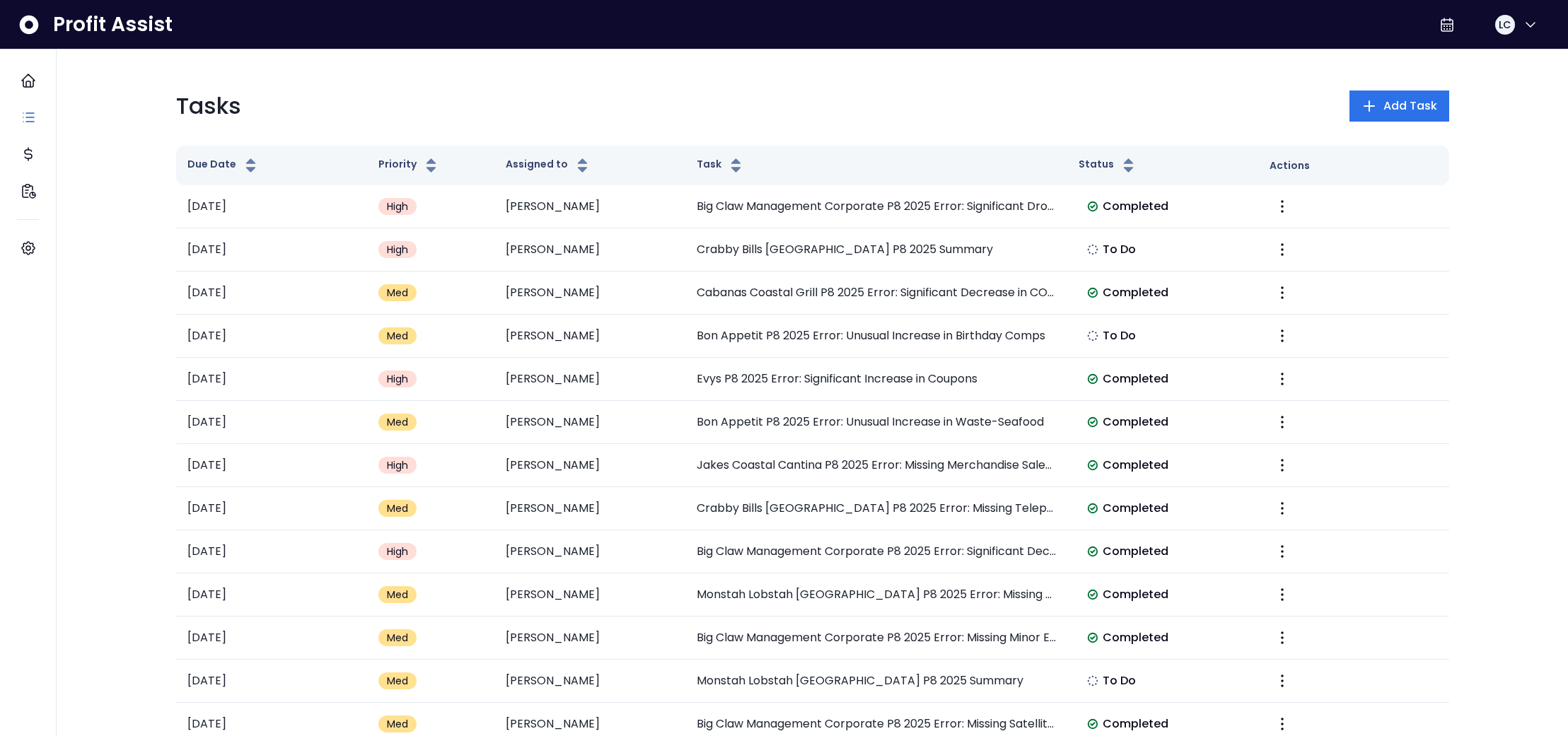
click at [1217, 120] on div "Tasks Add Task" at bounding box center [813, 106] width 1273 height 34
